Goal: Navigation & Orientation: Find specific page/section

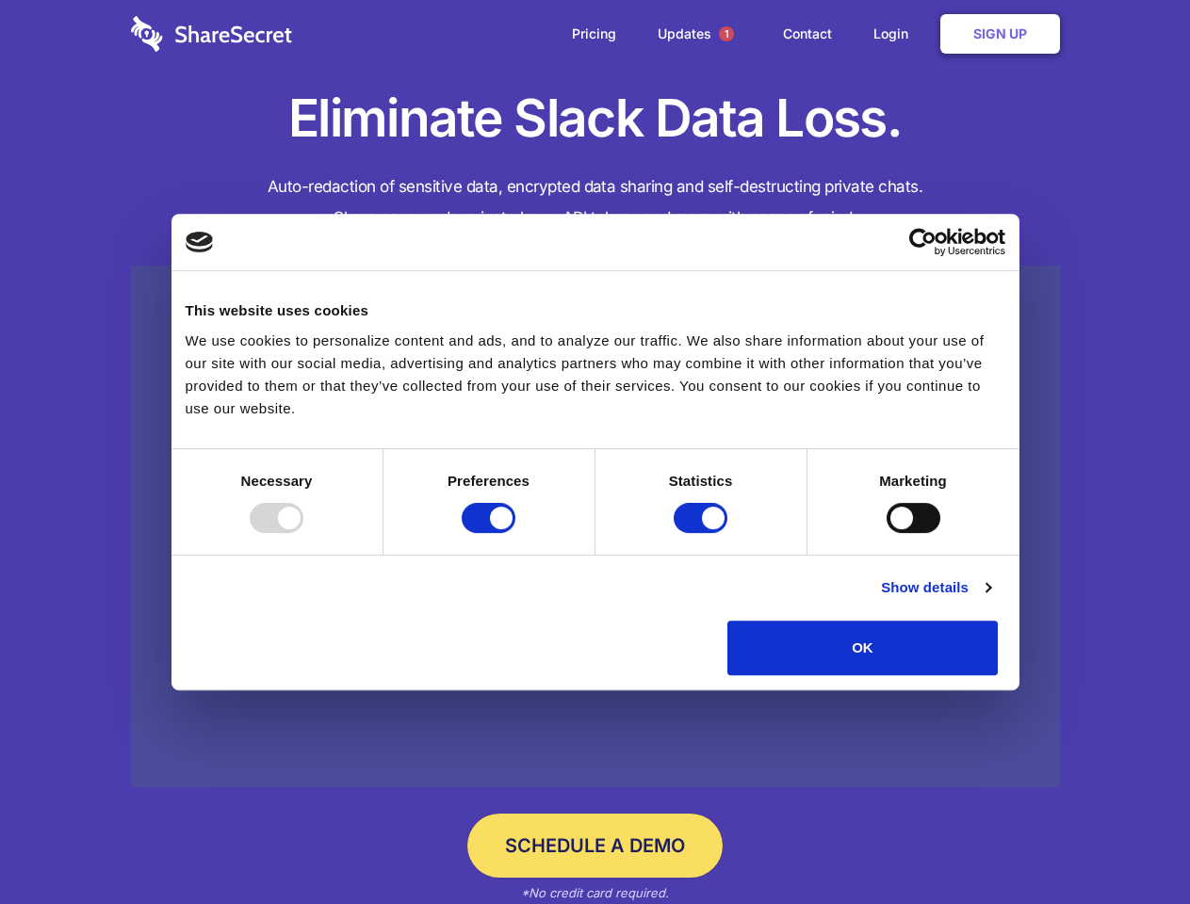
click at [303, 533] on div at bounding box center [277, 518] width 54 height 30
click at [515, 533] on input "Preferences" at bounding box center [489, 518] width 54 height 30
checkbox input "false"
click at [703, 533] on input "Statistics" at bounding box center [700, 518] width 54 height 30
checkbox input "false"
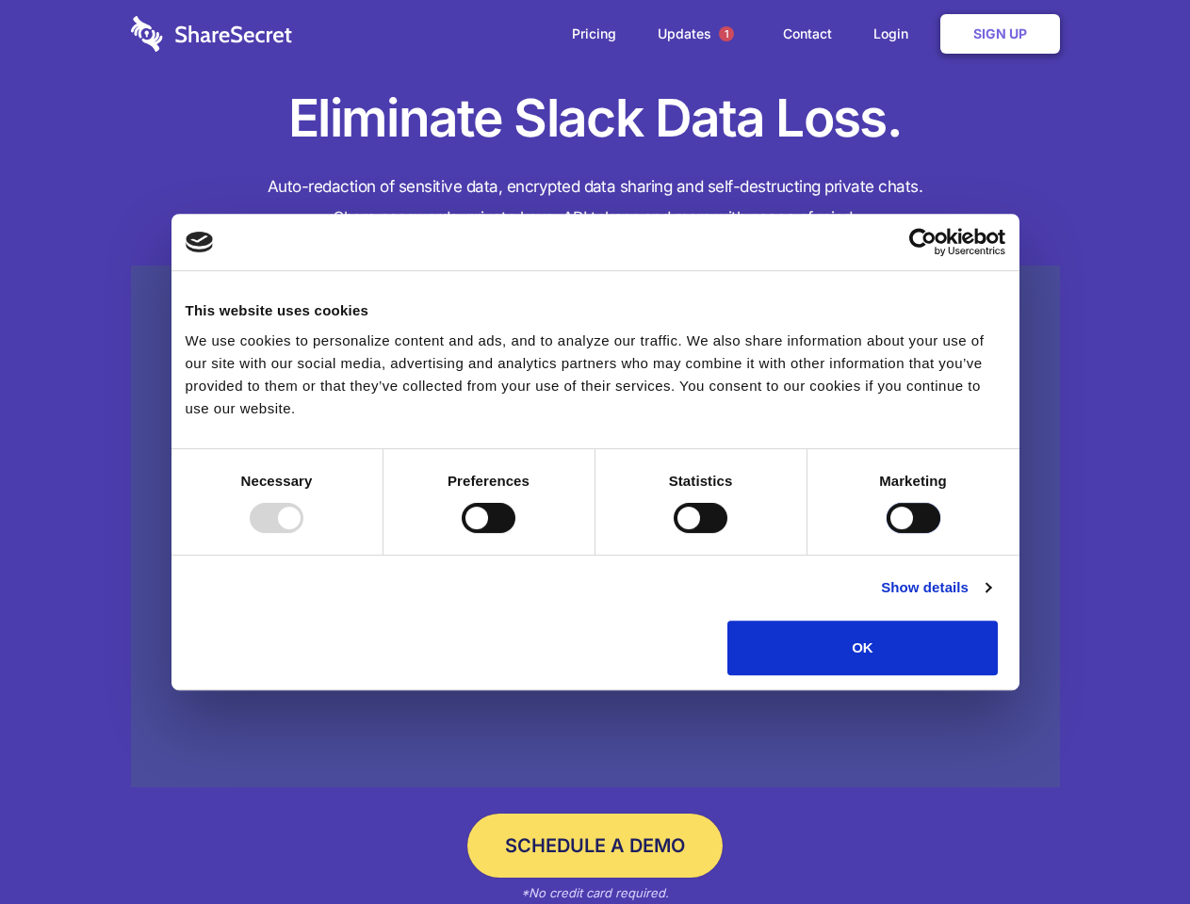
click at [886, 533] on input "Marketing" at bounding box center [913, 518] width 54 height 30
checkbox input "true"
click at [990, 599] on link "Show details" at bounding box center [935, 587] width 109 height 23
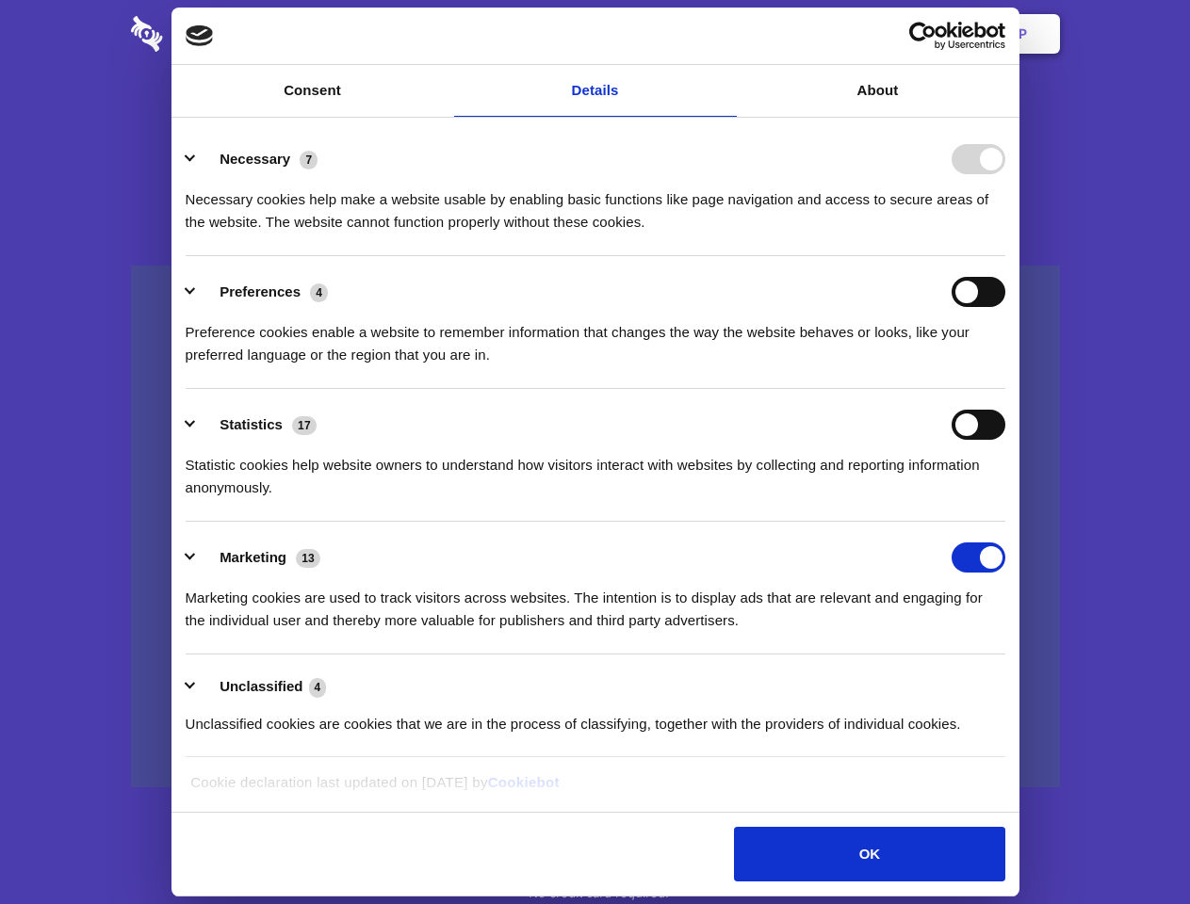
click at [1005, 256] on li "Necessary 7 Necessary cookies help make a website usable by enabling basic func…" at bounding box center [595, 189] width 819 height 133
click at [725, 34] on span "1" at bounding box center [726, 33] width 15 height 15
